Goal: Task Accomplishment & Management: Manage account settings

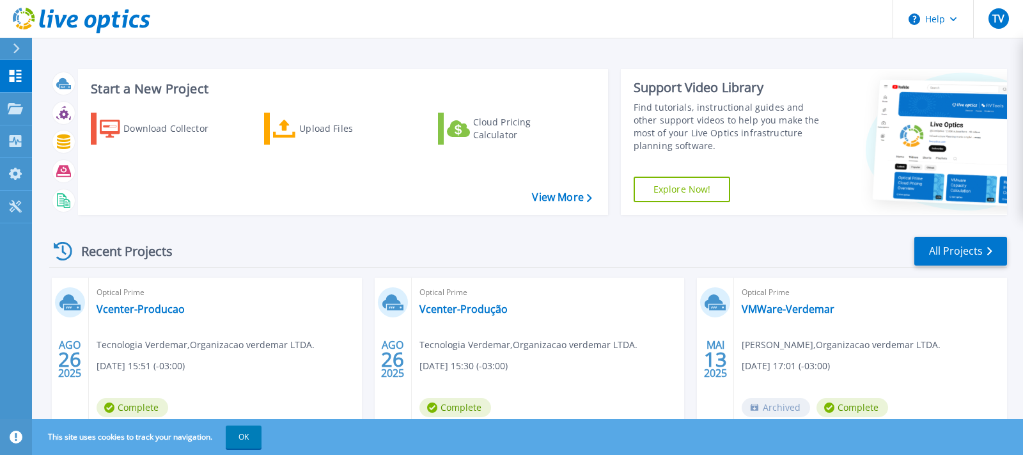
scroll to position [63, 0]
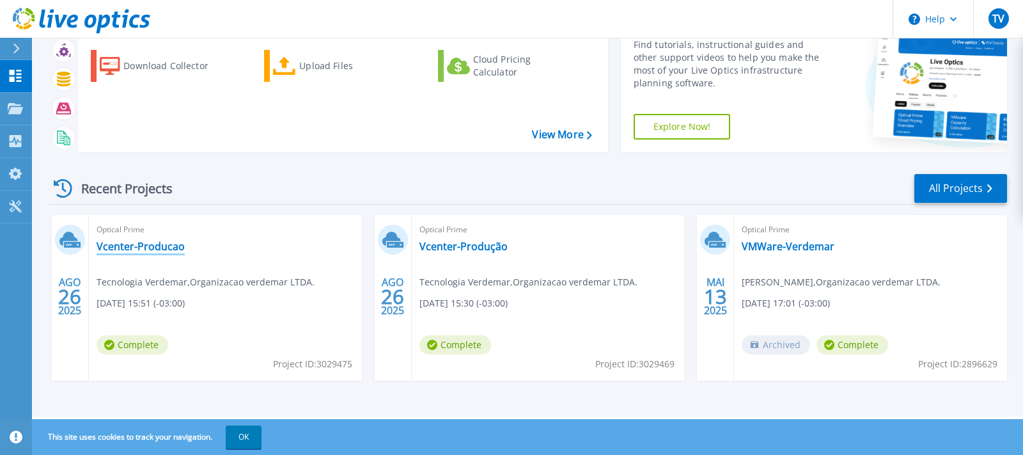
click at [136, 244] on link "Vcenter-Producao" at bounding box center [141, 246] width 88 height 13
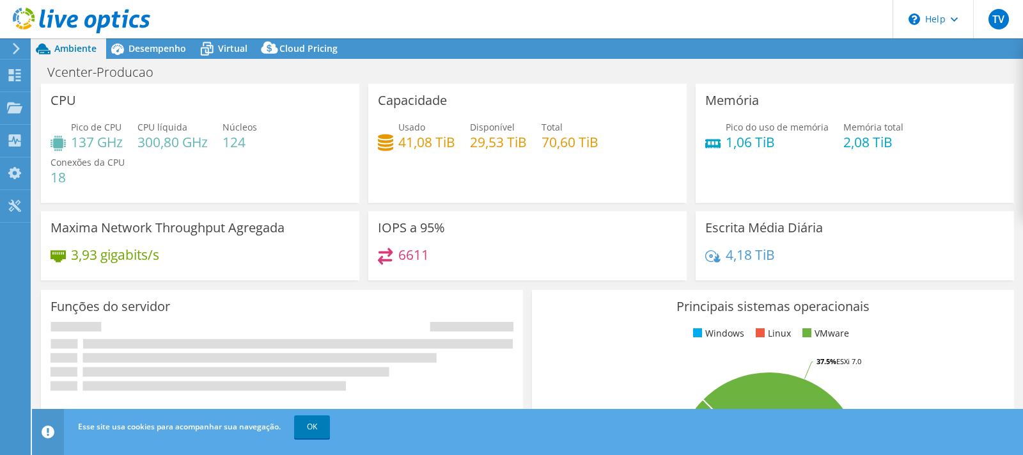
select select "USD"
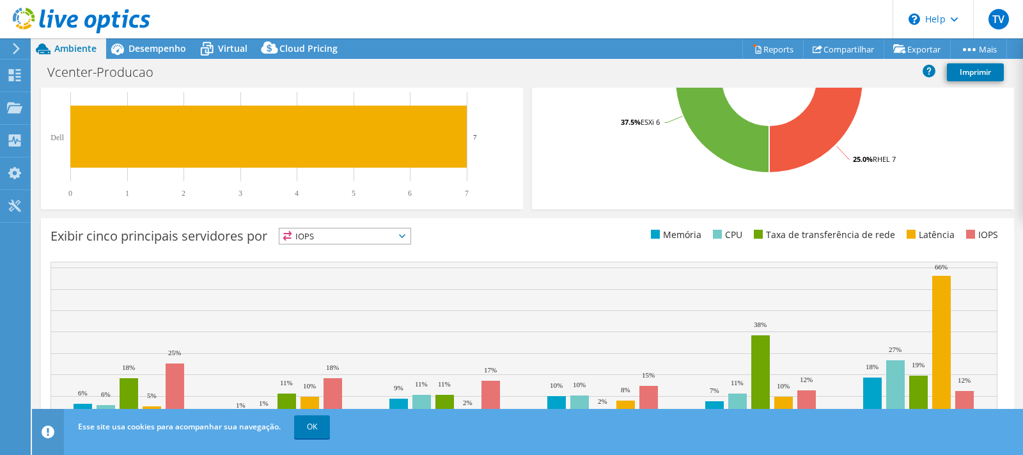
scroll to position [434, 0]
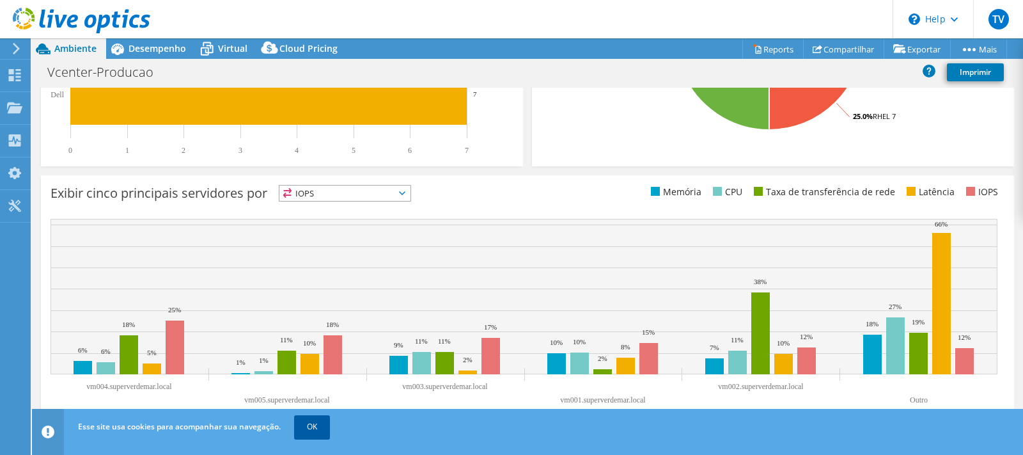
click at [315, 427] on link "OK" at bounding box center [312, 426] width 36 height 23
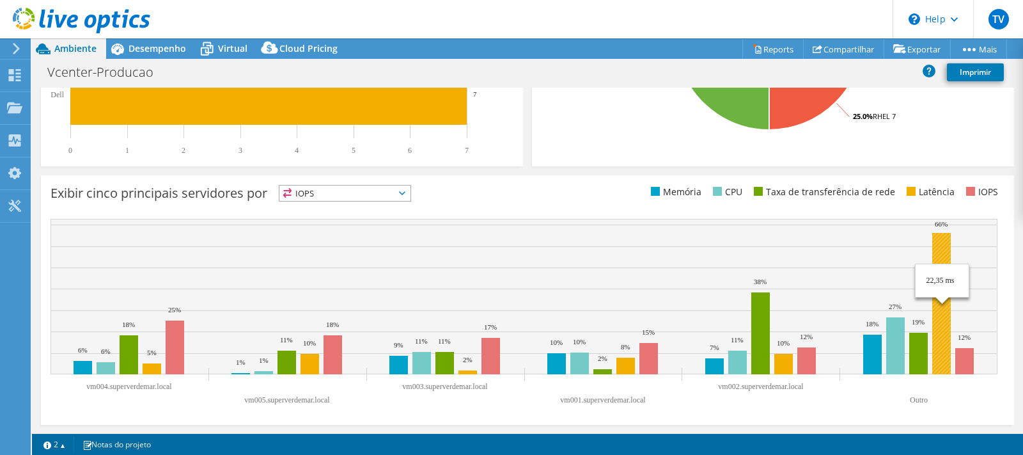
click at [945, 237] on rect at bounding box center [941, 303] width 19 height 141
click at [386, 191] on span "IOPS" at bounding box center [344, 192] width 131 height 15
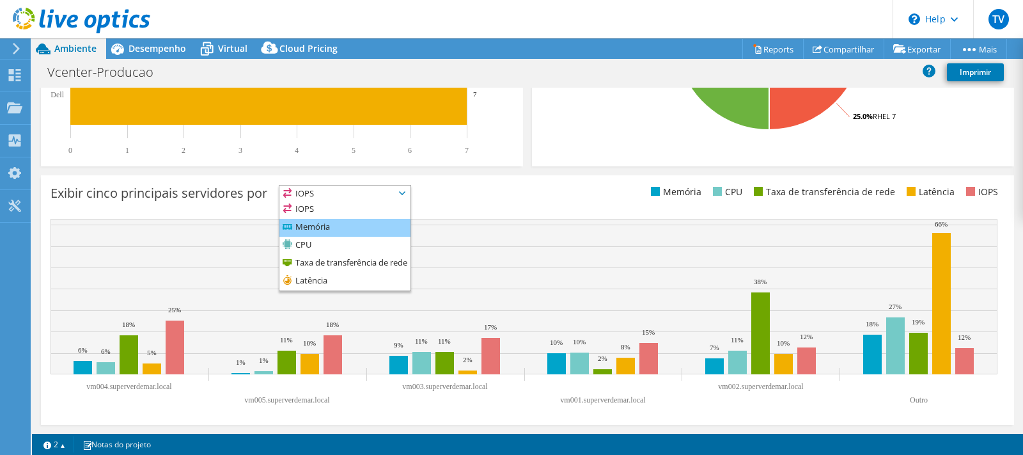
click at [344, 230] on li "Memória" at bounding box center [344, 228] width 131 height 18
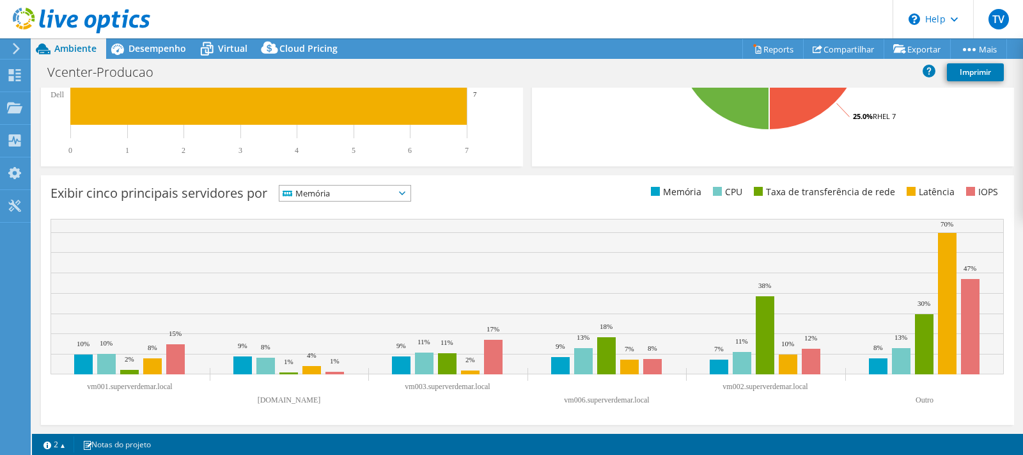
click at [343, 198] on span "Memória" at bounding box center [336, 192] width 115 height 15
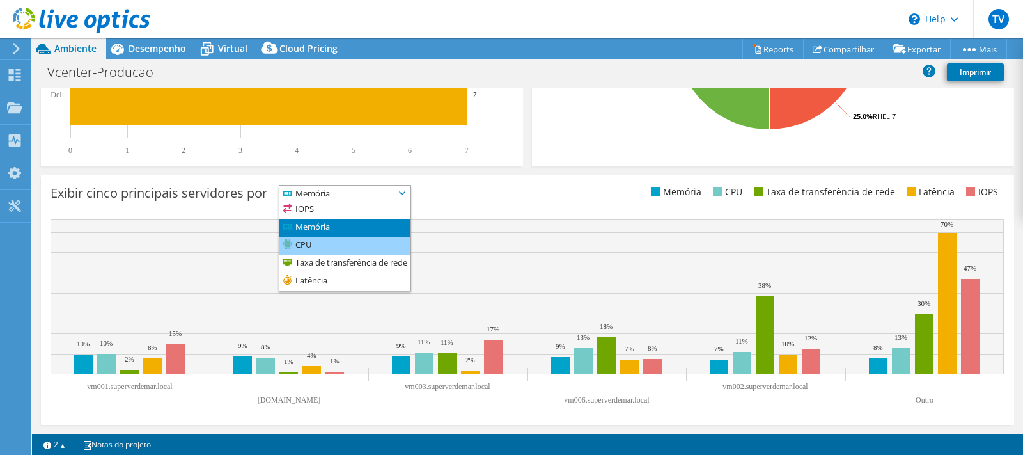
click at [329, 242] on li "CPU" at bounding box center [344, 246] width 131 height 18
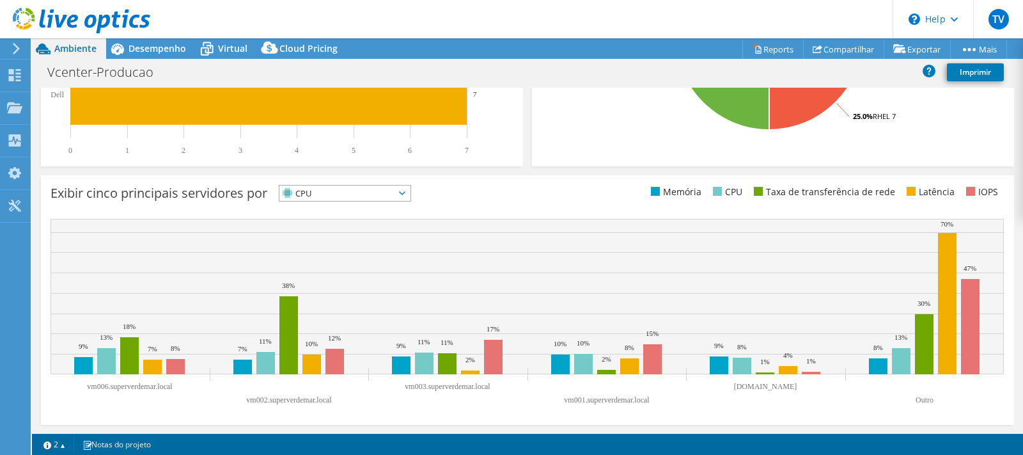
click at [341, 192] on span "CPU" at bounding box center [336, 192] width 115 height 15
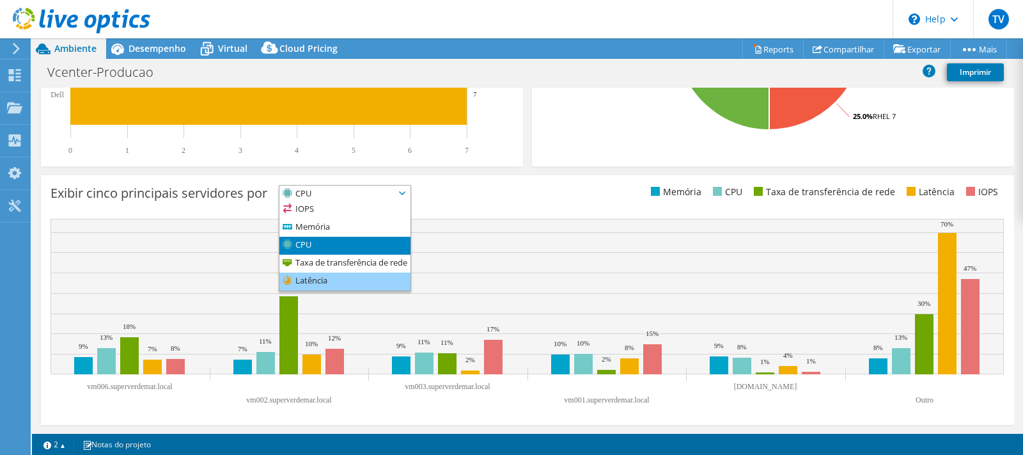
click at [325, 272] on li "Latência" at bounding box center [344, 281] width 131 height 18
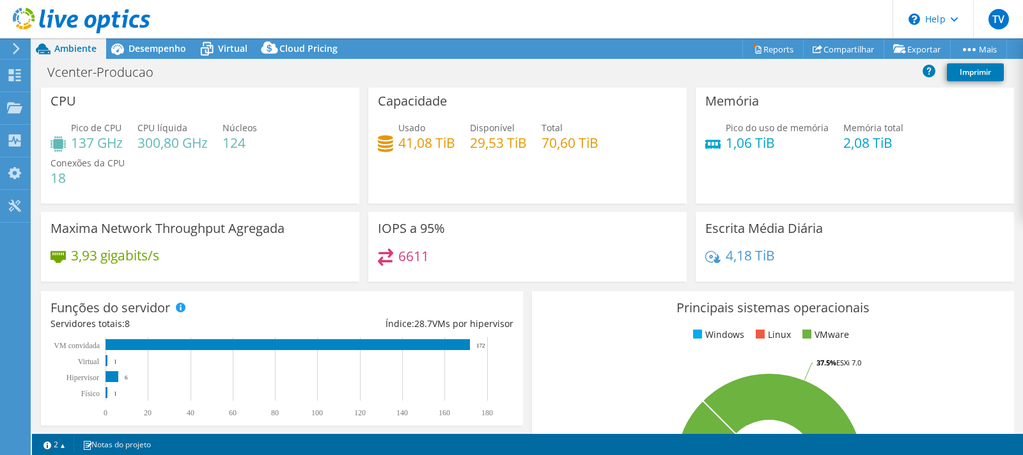
scroll to position [0, 0]
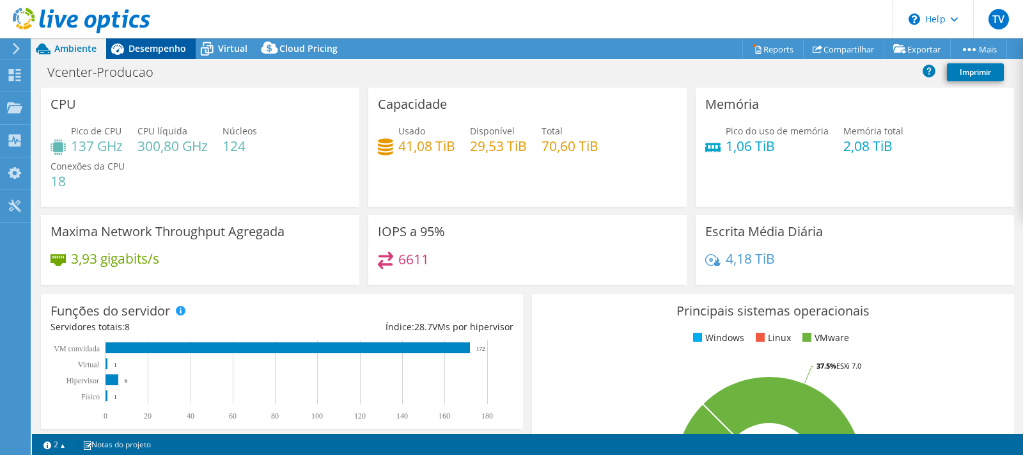
click at [153, 53] on span "Desempenho" at bounding box center [158, 48] width 58 height 12
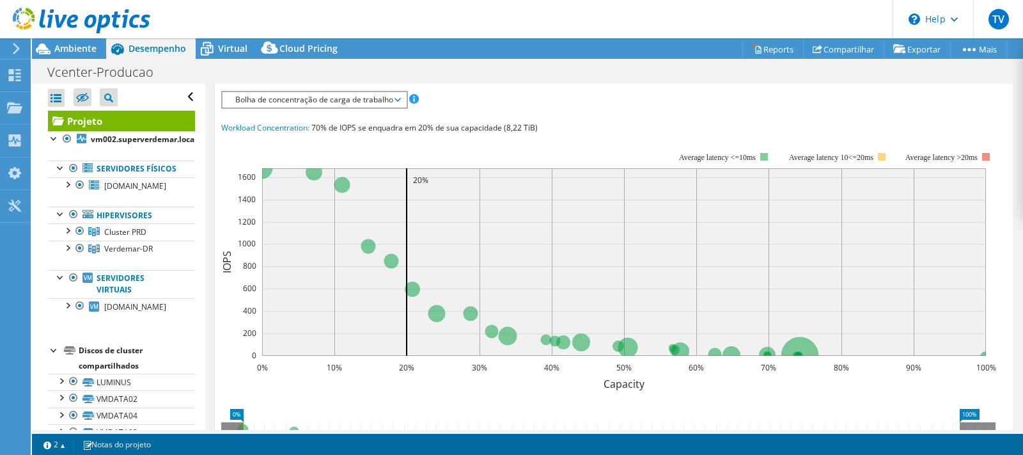
scroll to position [261, 0]
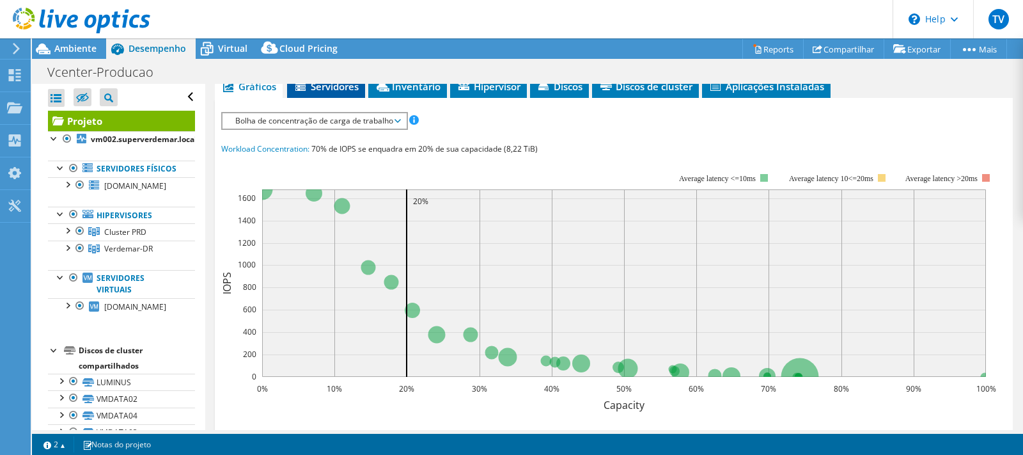
click at [327, 92] on span "Servidores" at bounding box center [325, 86] width 65 height 13
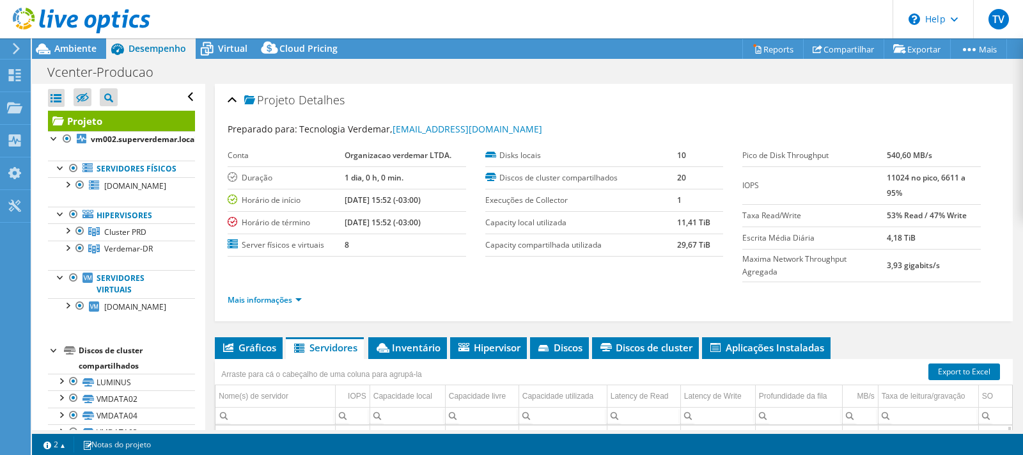
scroll to position [130, 0]
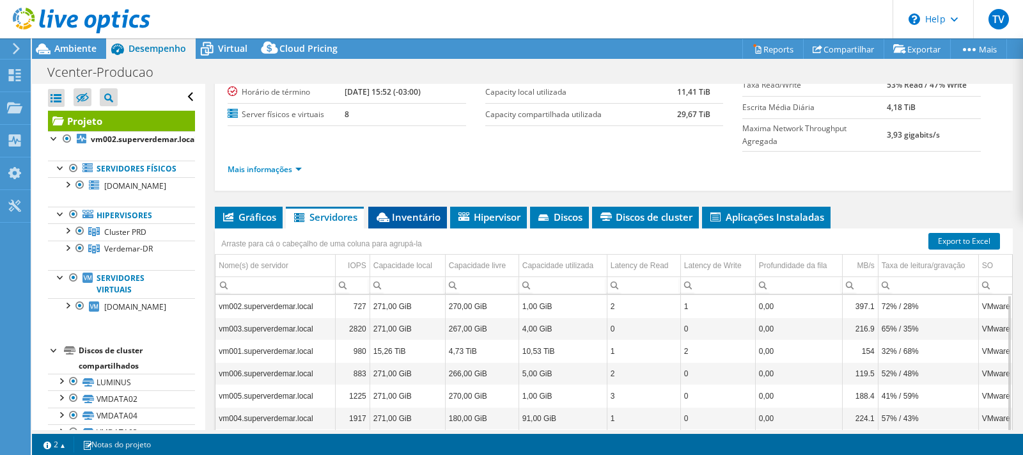
click at [428, 209] on li "Inventário" at bounding box center [407, 218] width 79 height 22
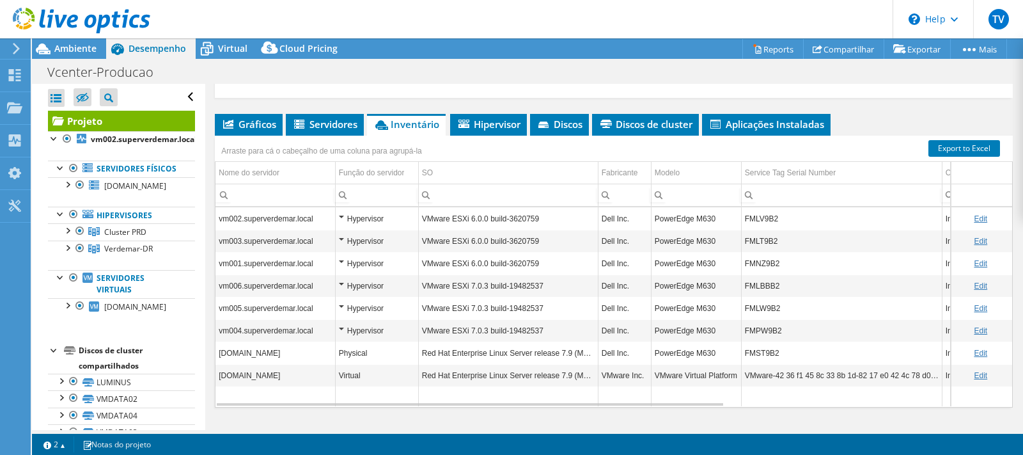
scroll to position [249, 0]
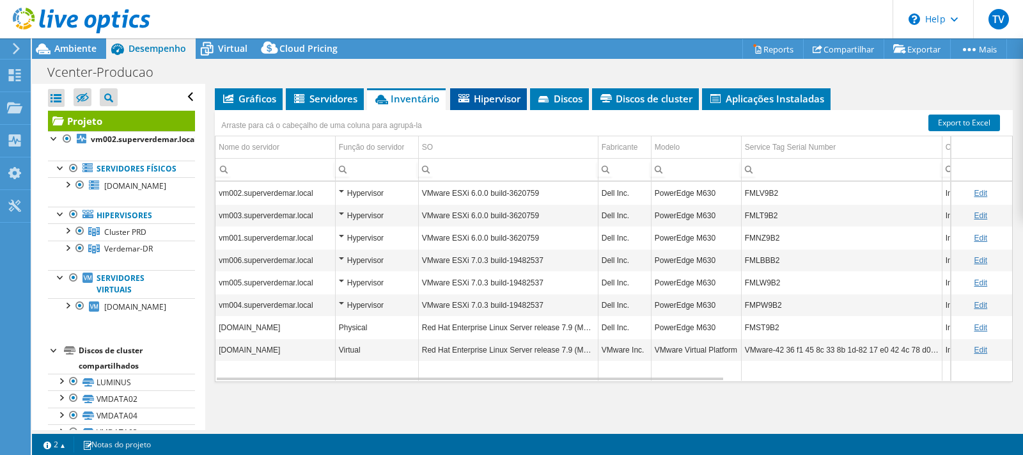
click at [504, 95] on span "Hipervisor" at bounding box center [489, 98] width 64 height 13
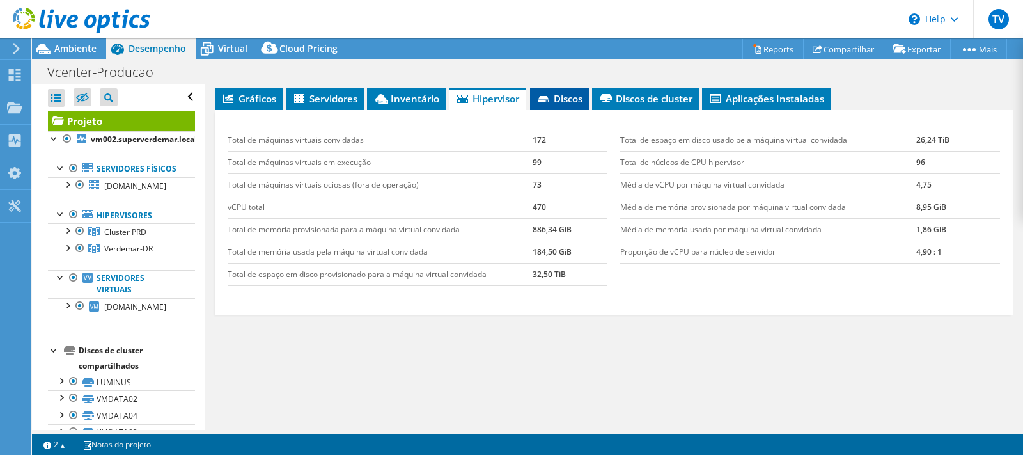
click at [554, 100] on span "Discos" at bounding box center [559, 98] width 46 height 13
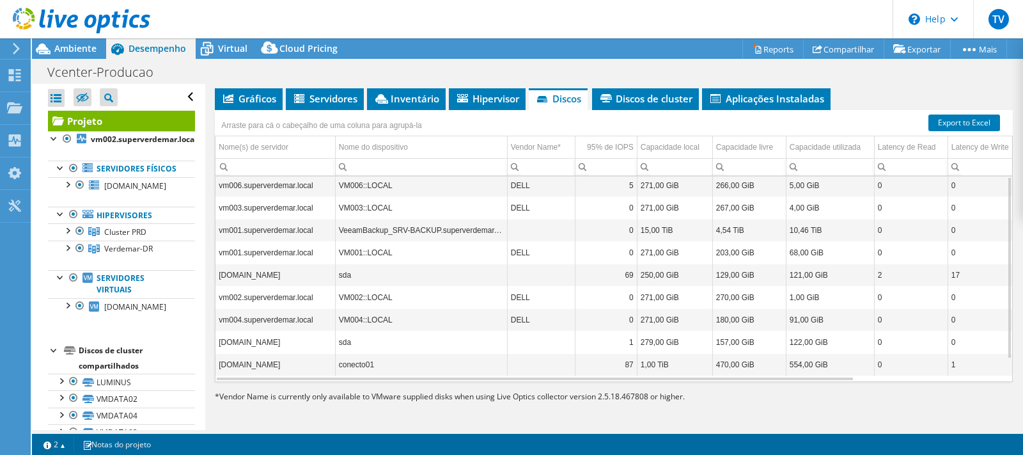
scroll to position [0, 0]
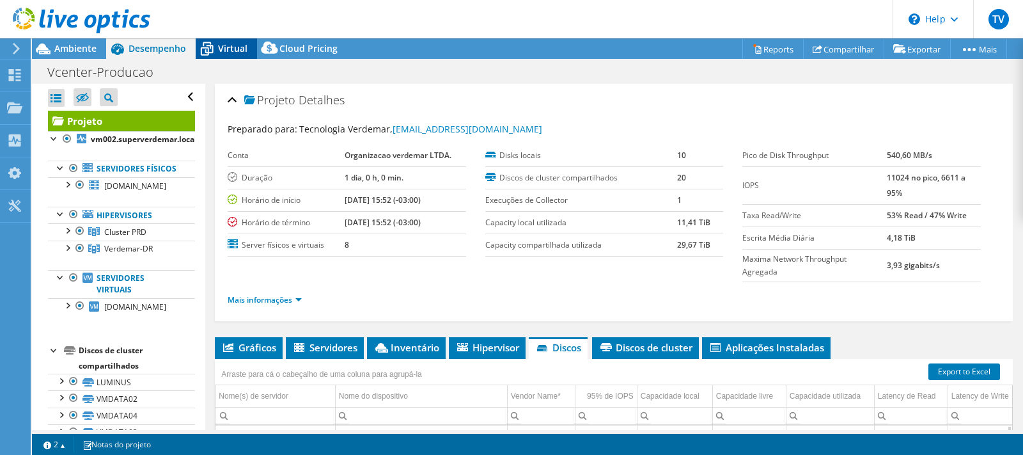
click at [235, 50] on span "Virtual" at bounding box center [232, 48] width 29 height 12
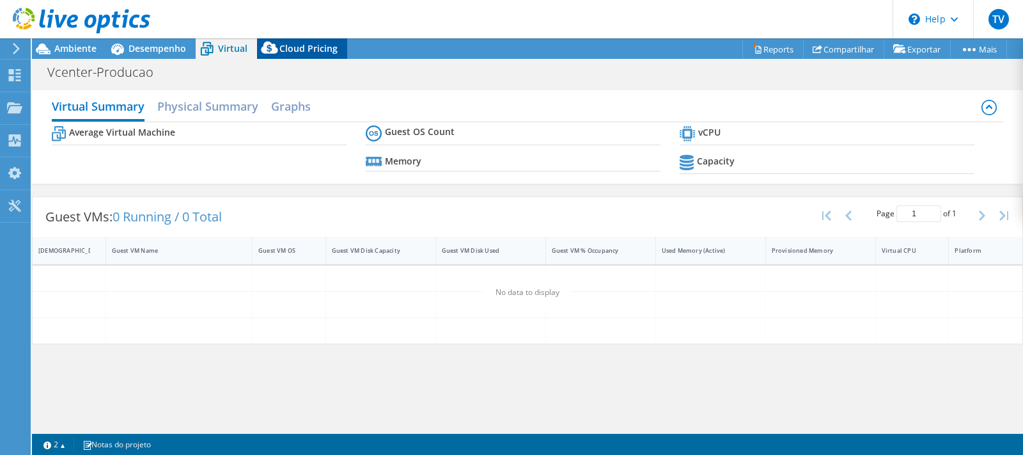
click at [287, 43] on span "Cloud Pricing" at bounding box center [308, 48] width 58 height 12
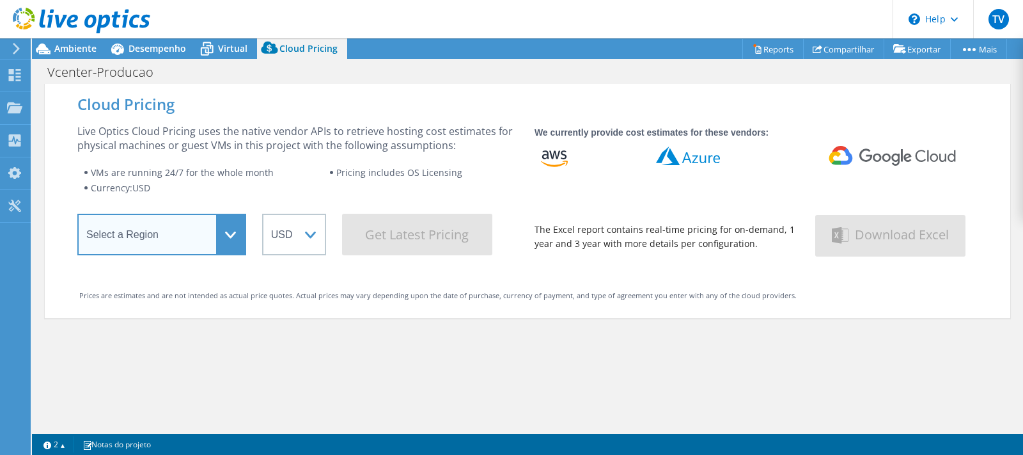
select select "SouthAmerica"
click option "South America (Sao Paulo)" at bounding box center [0, 0] width 0 height 0
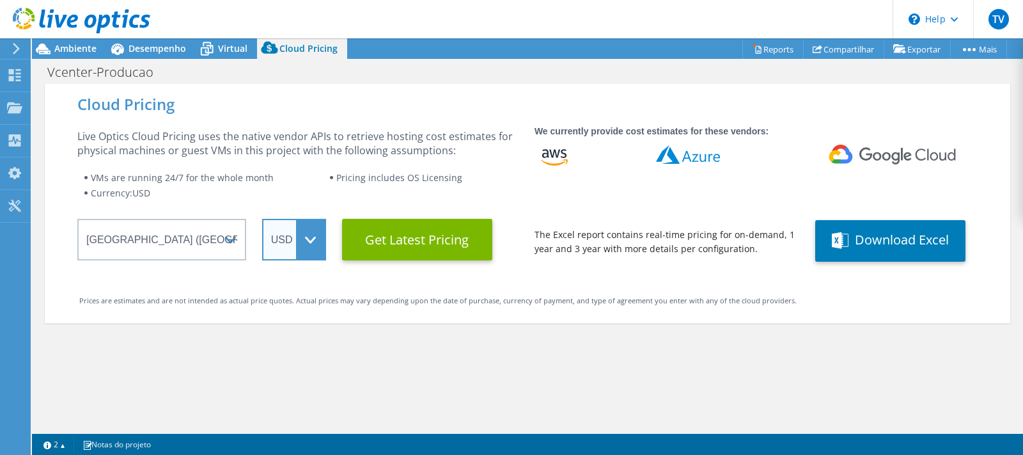
click at [262, 219] on select "ARS AUD BRL CAD CHF CLP CNY DKK EUR GBP HKD HUF INR JPY MXN MYR NOK NZD PEN SEK…" at bounding box center [294, 240] width 64 height 42
click option "BRL" at bounding box center [0, 0] width 0 height 0
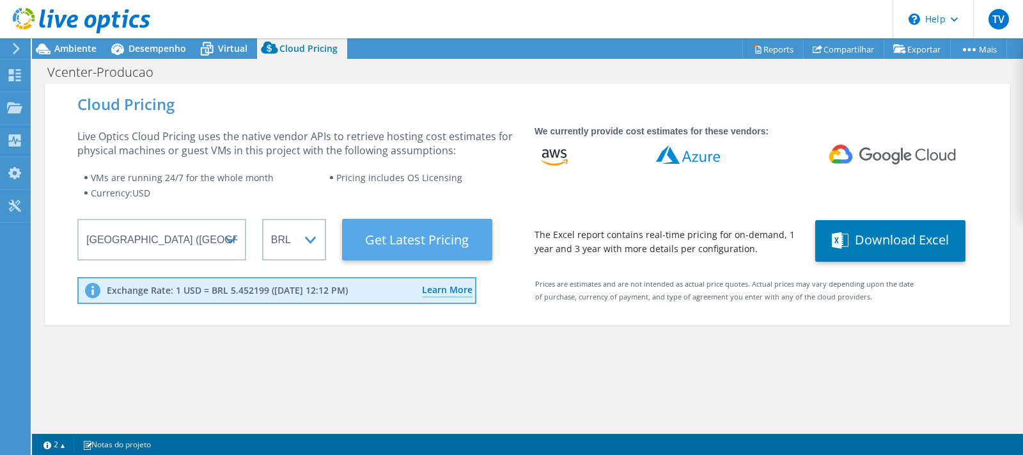
click at [443, 240] on Latest "Get Latest Pricing" at bounding box center [417, 240] width 150 height 42
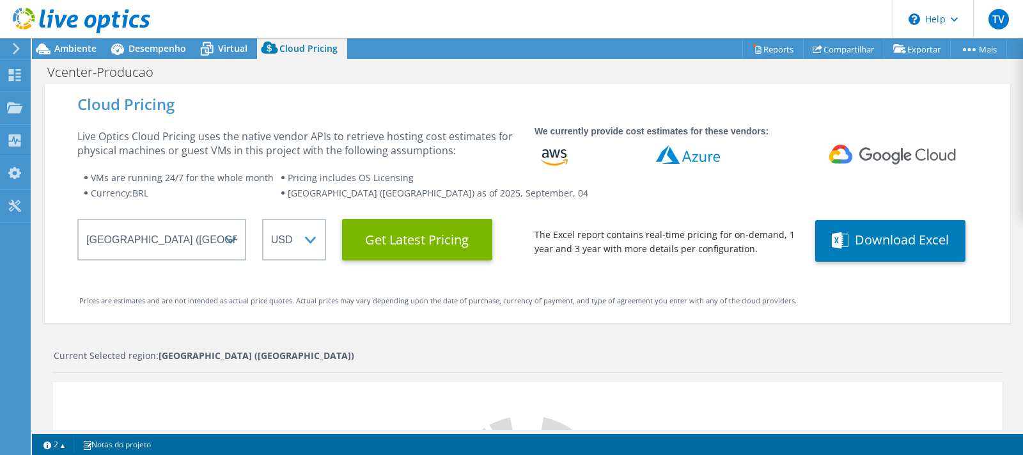
select select "BRL"
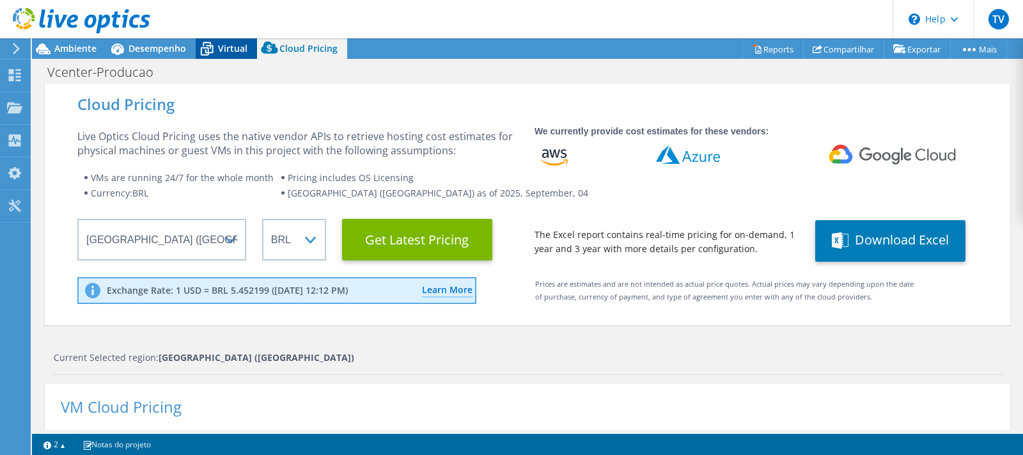
click at [226, 45] on span "Virtual" at bounding box center [232, 48] width 29 height 12
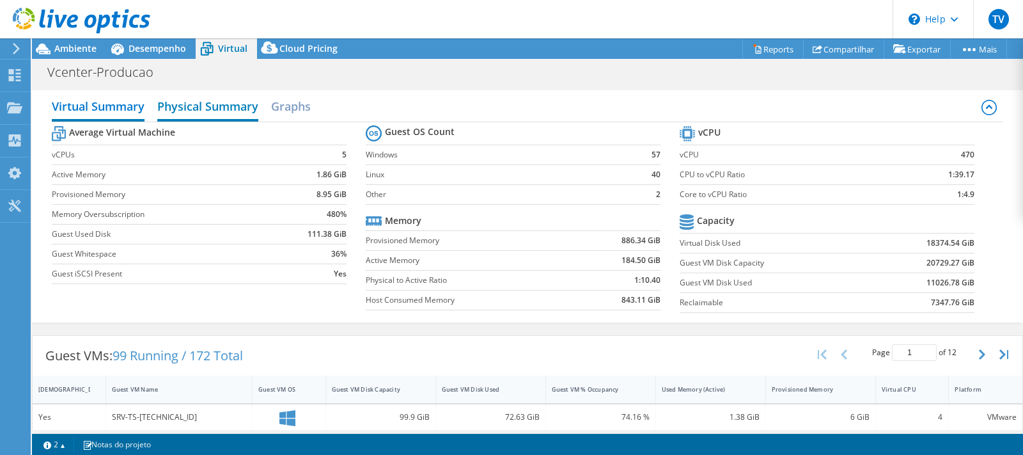
click at [228, 108] on h2 "Physical Summary" at bounding box center [207, 107] width 101 height 28
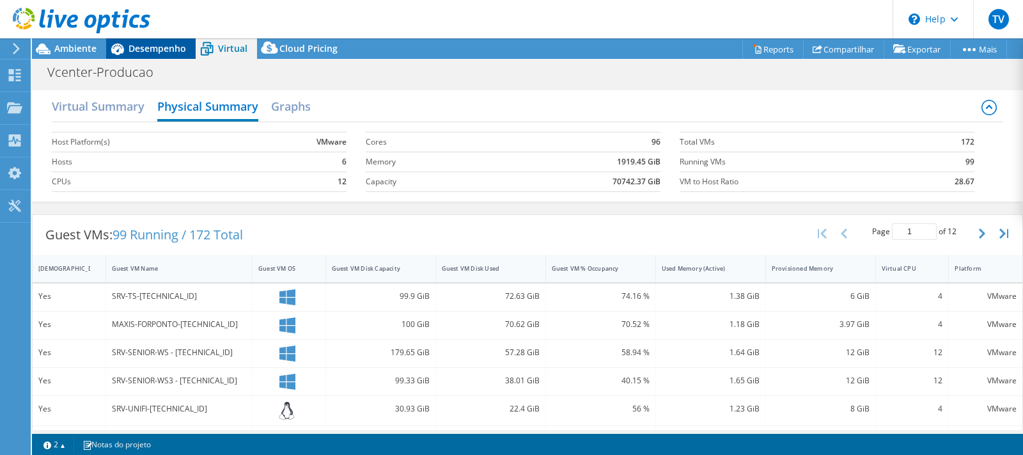
click at [185, 43] on span "Desempenho" at bounding box center [158, 48] width 58 height 12
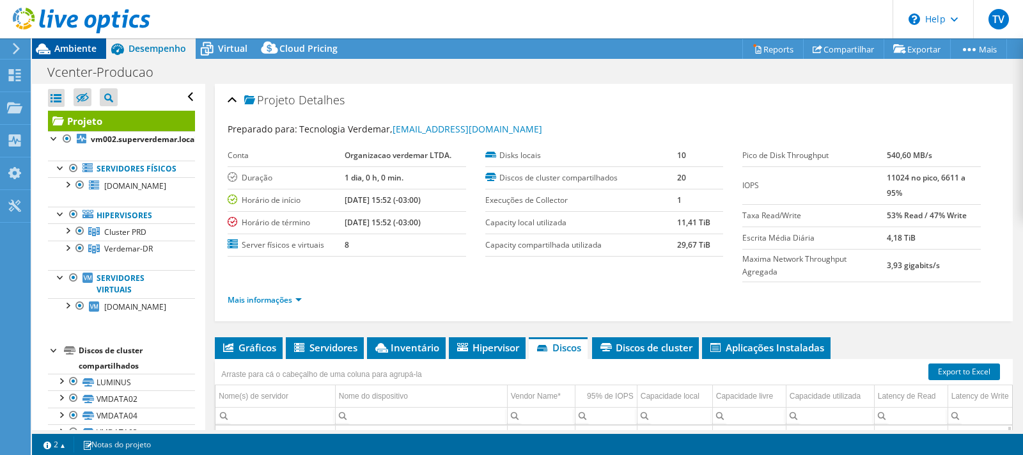
click at [58, 53] on span "Ambiente" at bounding box center [75, 48] width 42 height 12
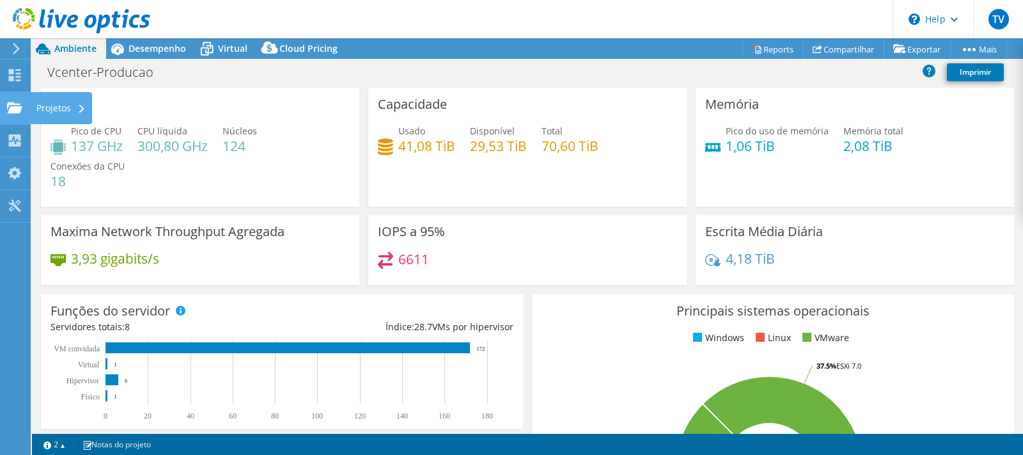
click at [38, 112] on div "Projetos" at bounding box center [61, 108] width 62 height 32
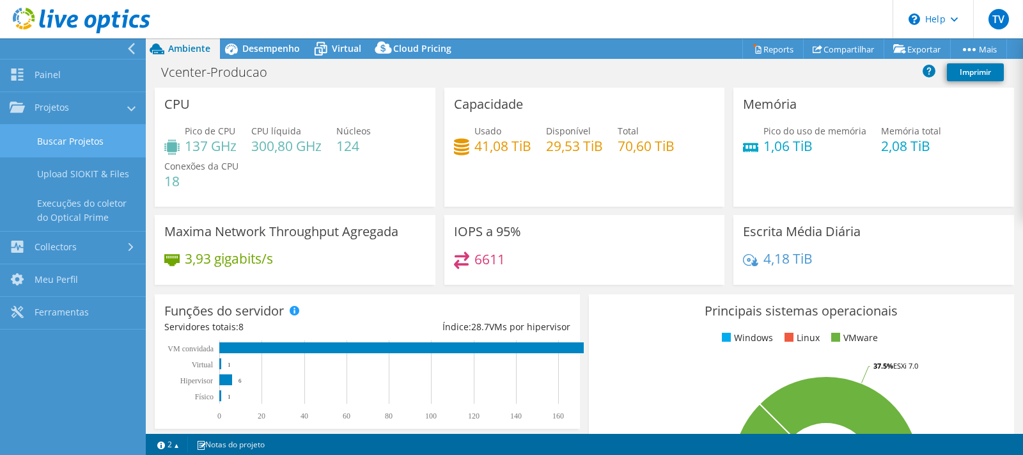
click at [63, 144] on link "Buscar Projetos" at bounding box center [73, 141] width 146 height 33
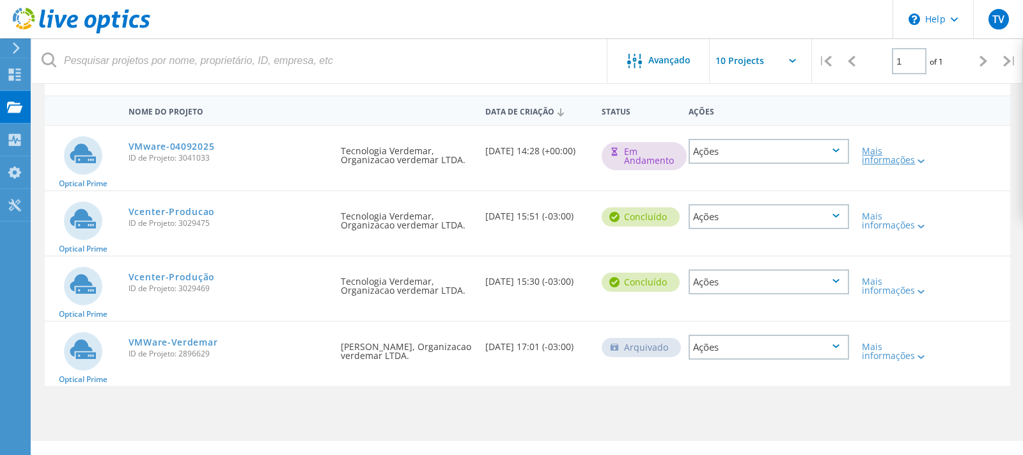
scroll to position [130, 0]
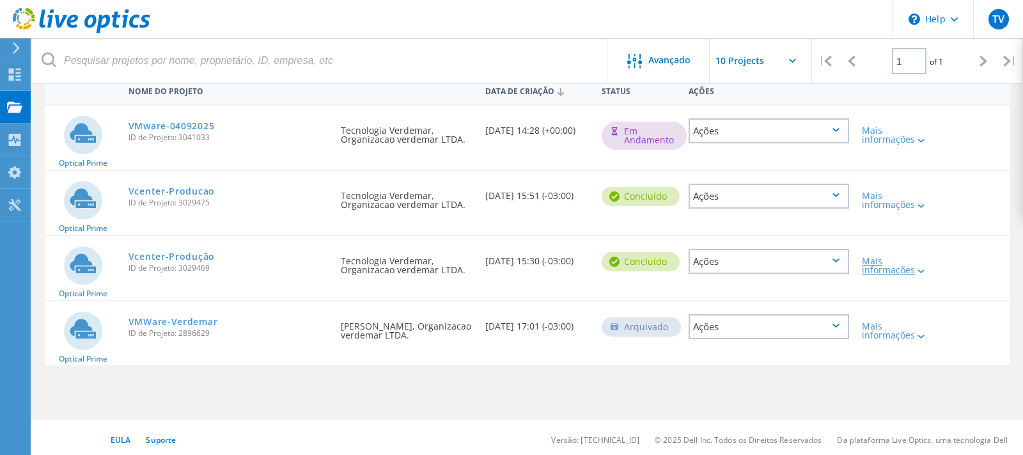
click at [919, 273] on icon at bounding box center [921, 271] width 7 height 4
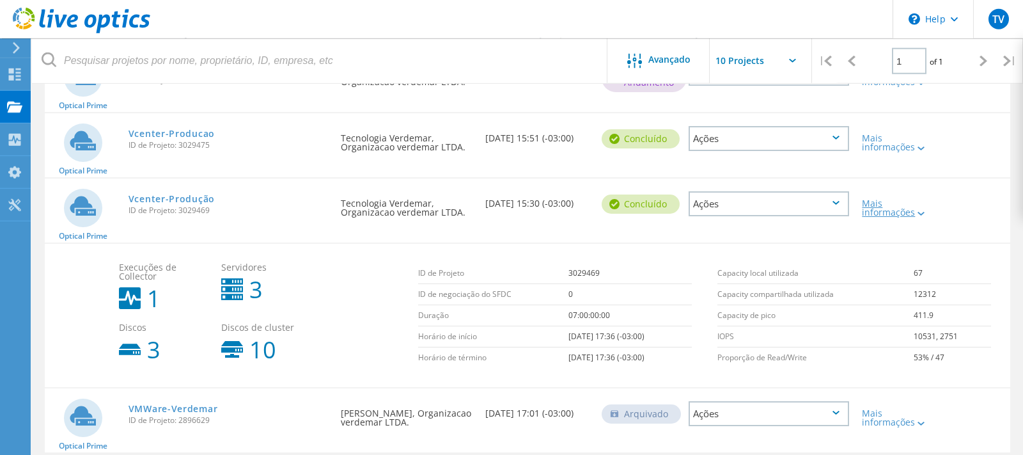
scroll to position [237, 0]
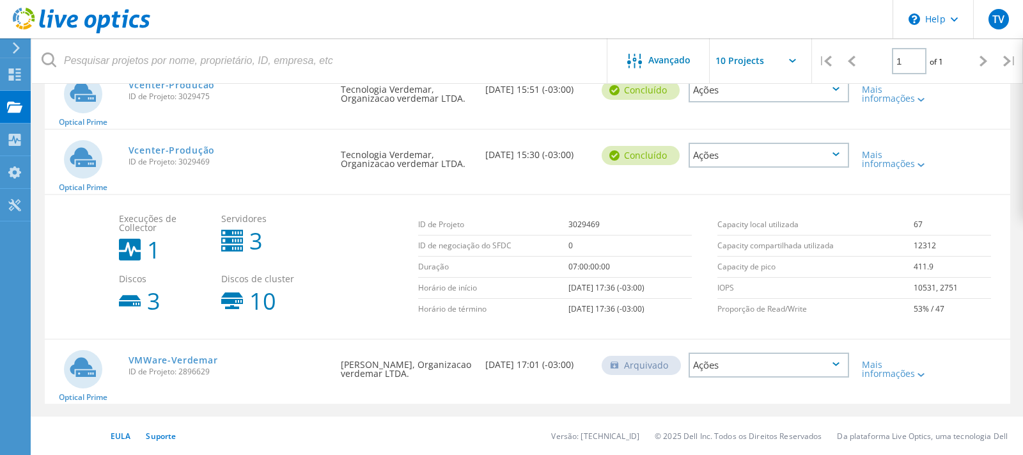
click at [758, 361] on div "Ações" at bounding box center [769, 364] width 161 height 25
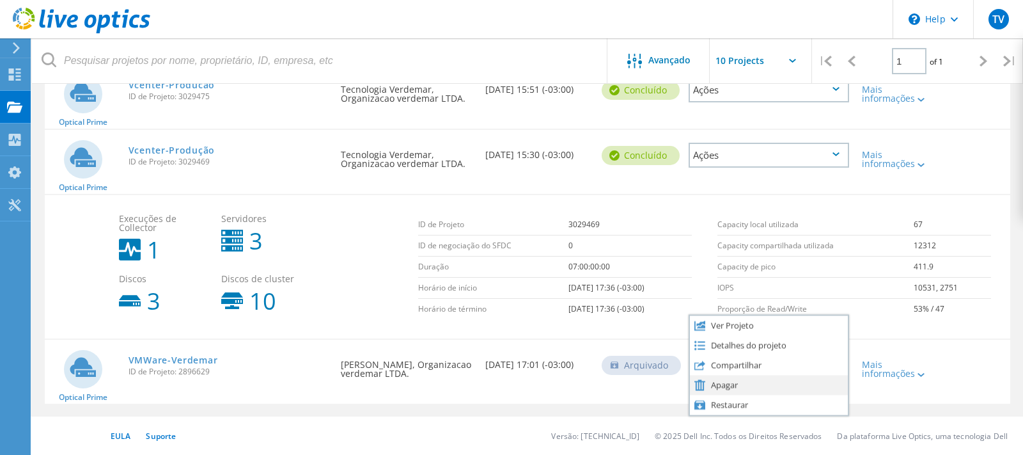
click at [746, 389] on div "Apagar" at bounding box center [769, 385] width 159 height 20
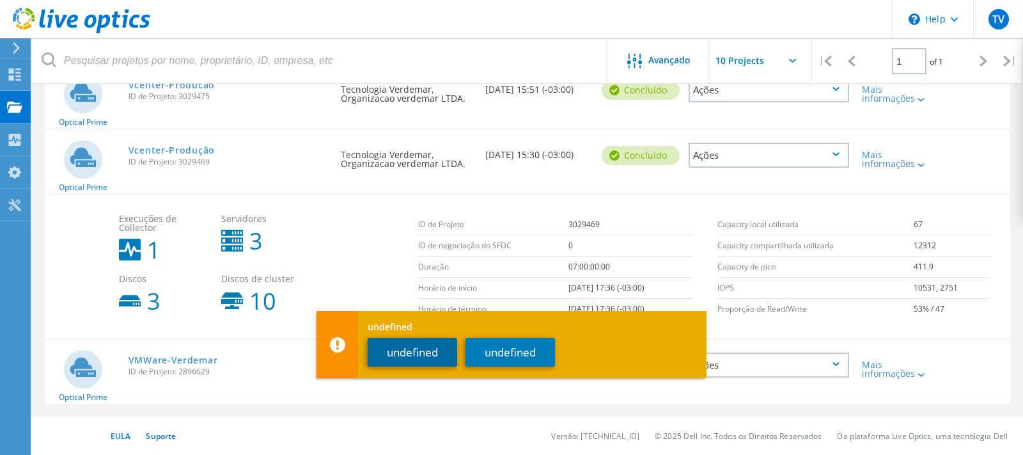
click at [421, 351] on button "undefined" at bounding box center [413, 352] width 90 height 29
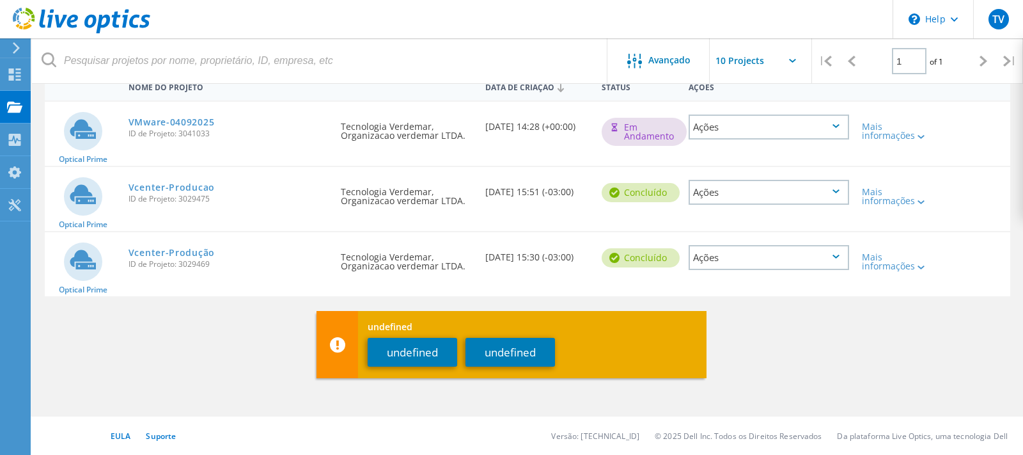
scroll to position [134, 0]
click at [885, 263] on div "Mais informações" at bounding box center [894, 262] width 65 height 18
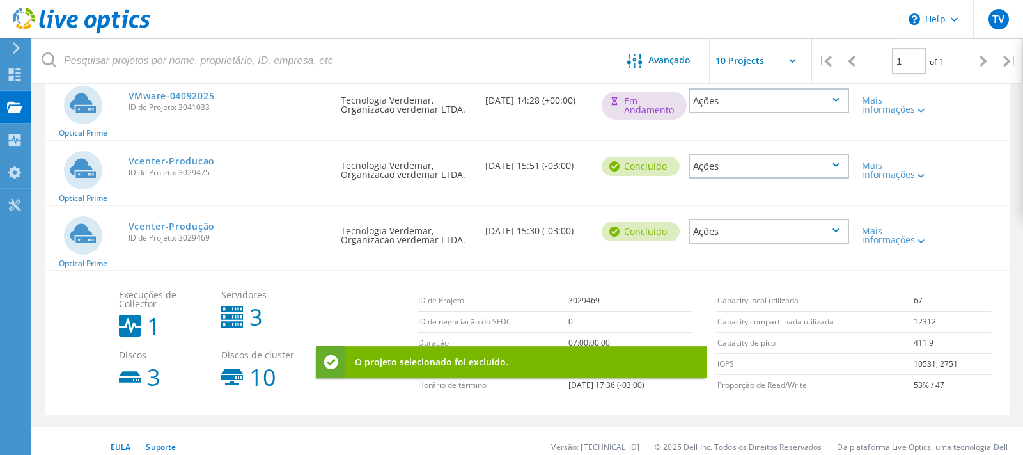
scroll to position [172, 0]
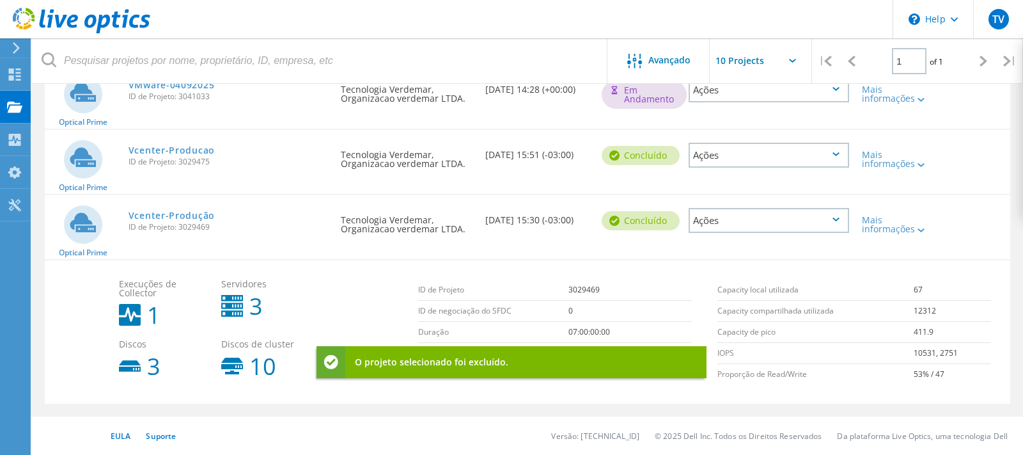
click at [772, 223] on div "Ações" at bounding box center [769, 220] width 161 height 25
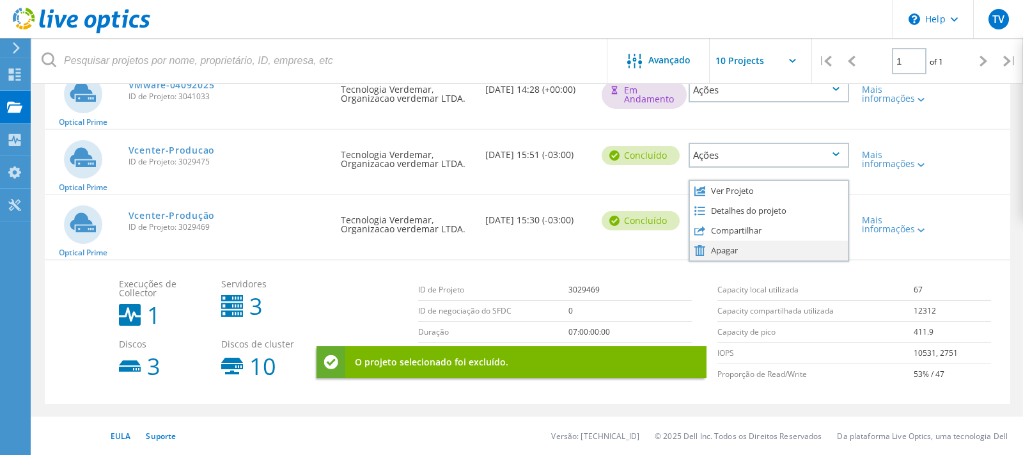
click at [754, 247] on div "Apagar" at bounding box center [769, 250] width 159 height 20
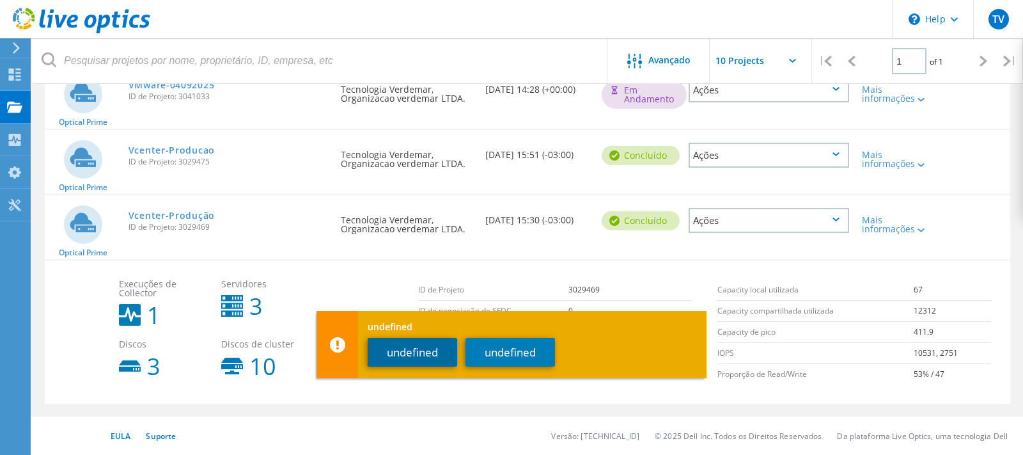
click at [397, 360] on button "undefined" at bounding box center [413, 352] width 90 height 29
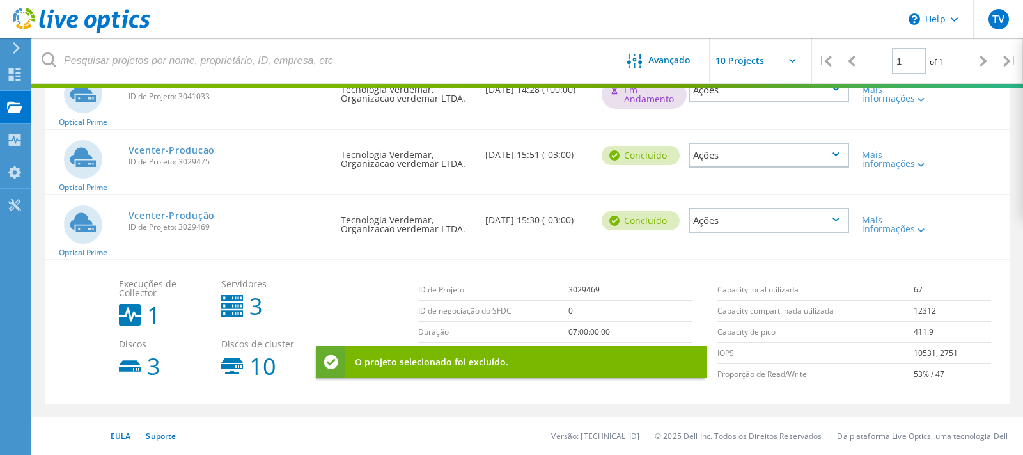
scroll to position [134, 0]
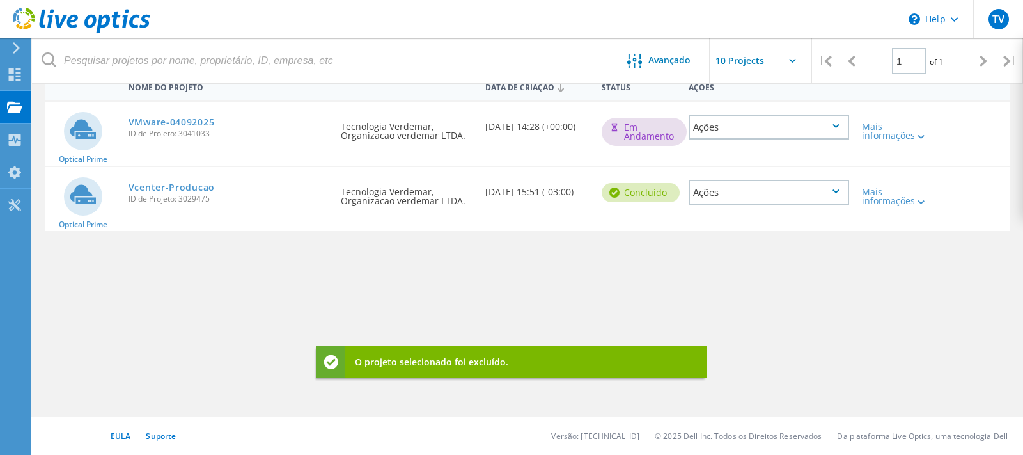
click at [718, 188] on div "Ações" at bounding box center [769, 192] width 161 height 25
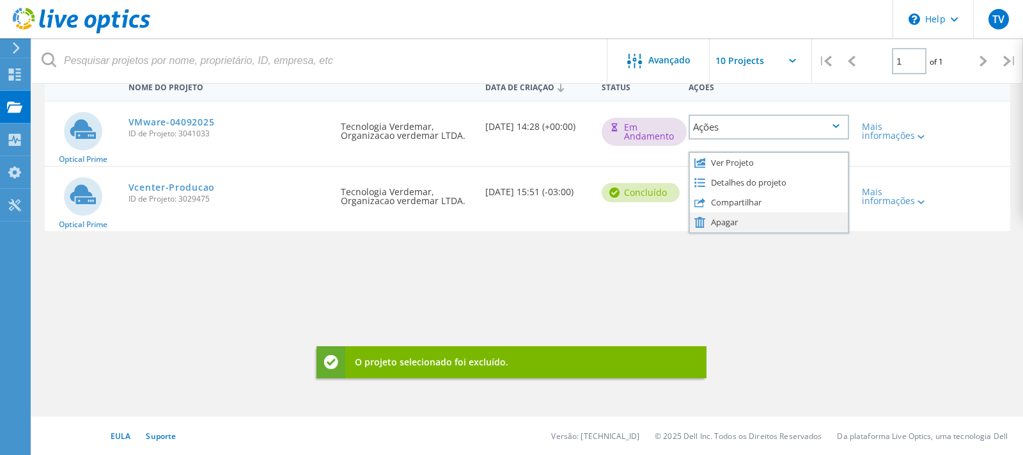
click at [707, 225] on div "Apagar" at bounding box center [769, 222] width 159 height 20
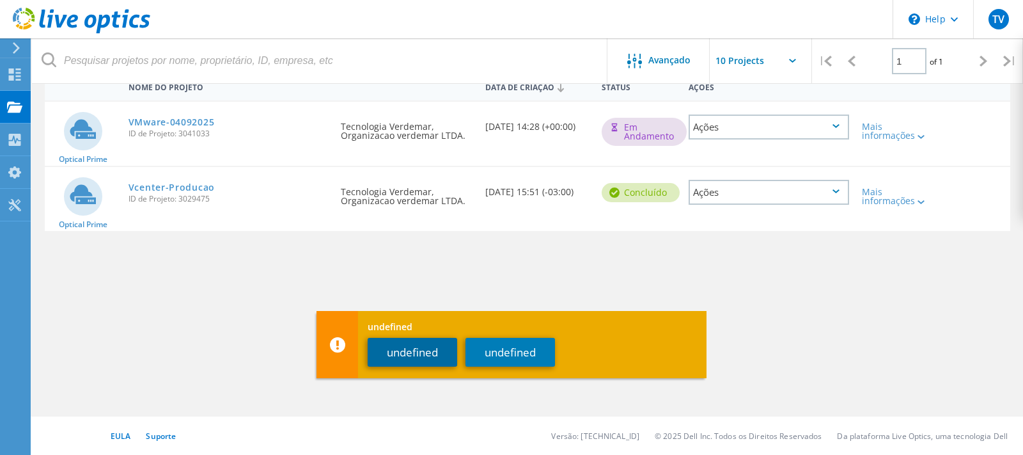
click at [431, 342] on button "undefined" at bounding box center [413, 352] width 90 height 29
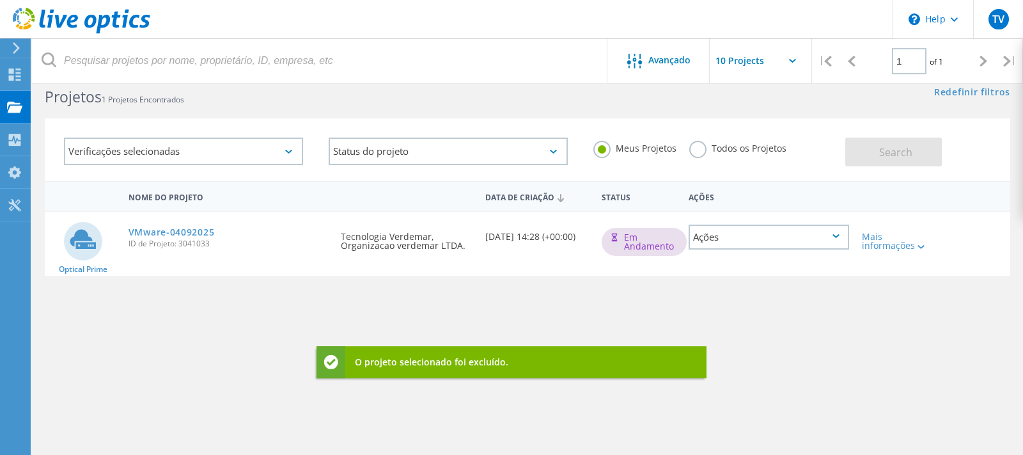
scroll to position [0, 0]
